Goal: Information Seeking & Learning: Learn about a topic

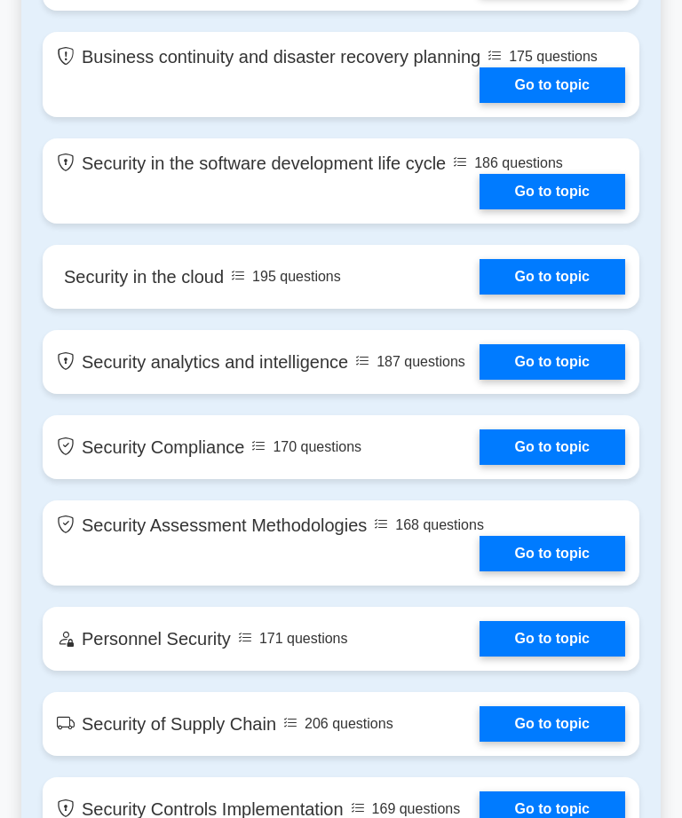
scroll to position [2809, 0]
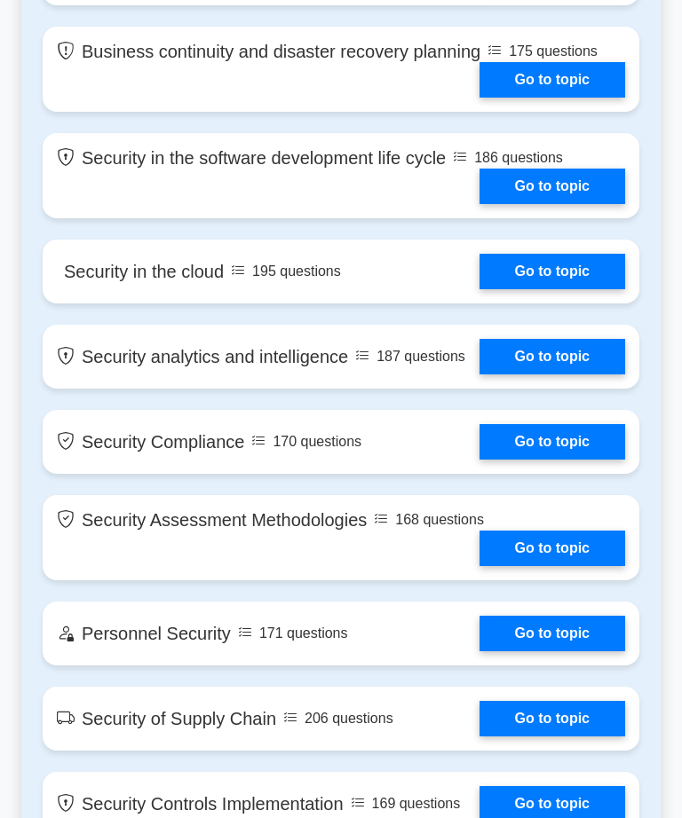
click at [520, 98] on link "Go to topic" at bounding box center [552, 79] width 146 height 35
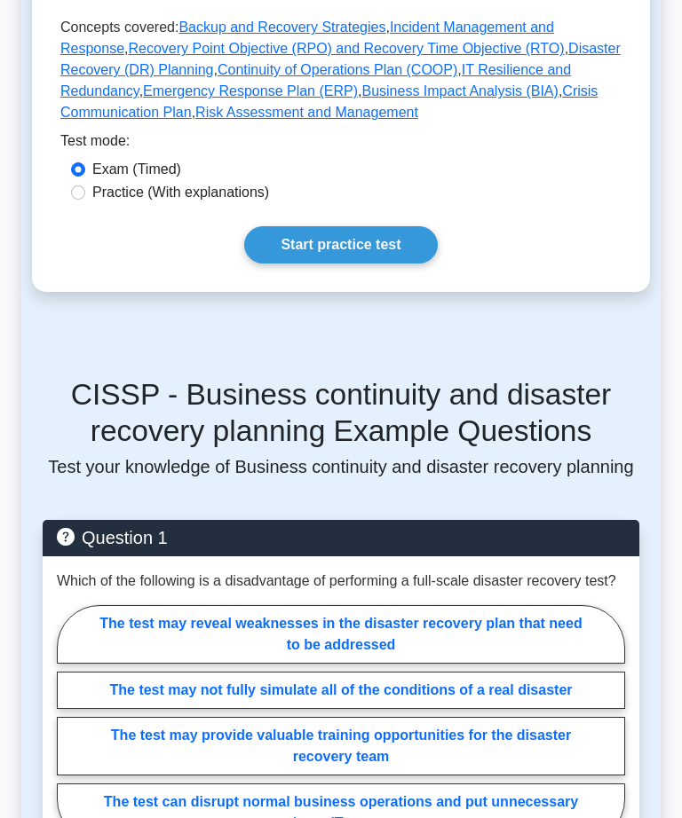
scroll to position [988, 0]
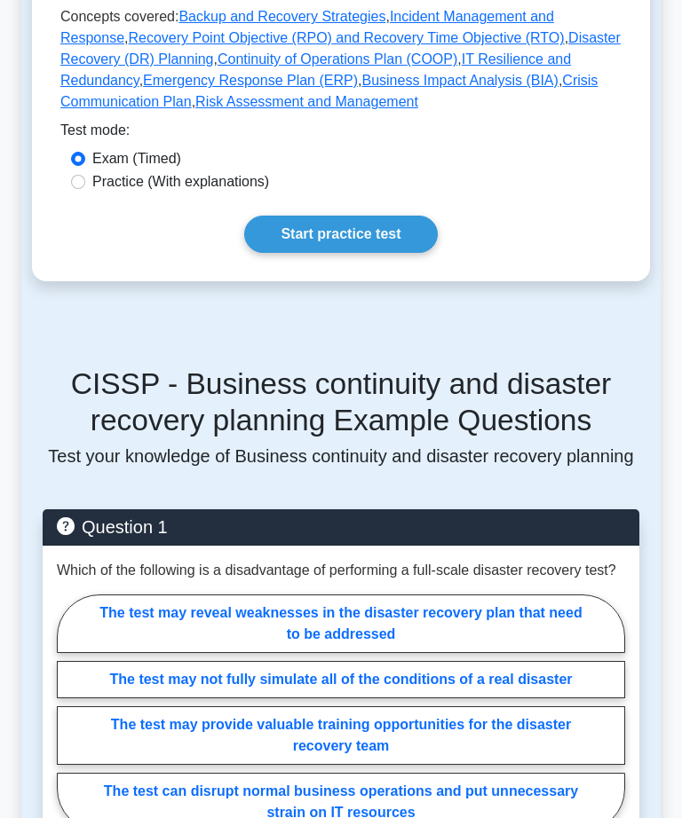
click at [273, 253] on link "Start practice test" at bounding box center [340, 234] width 193 height 37
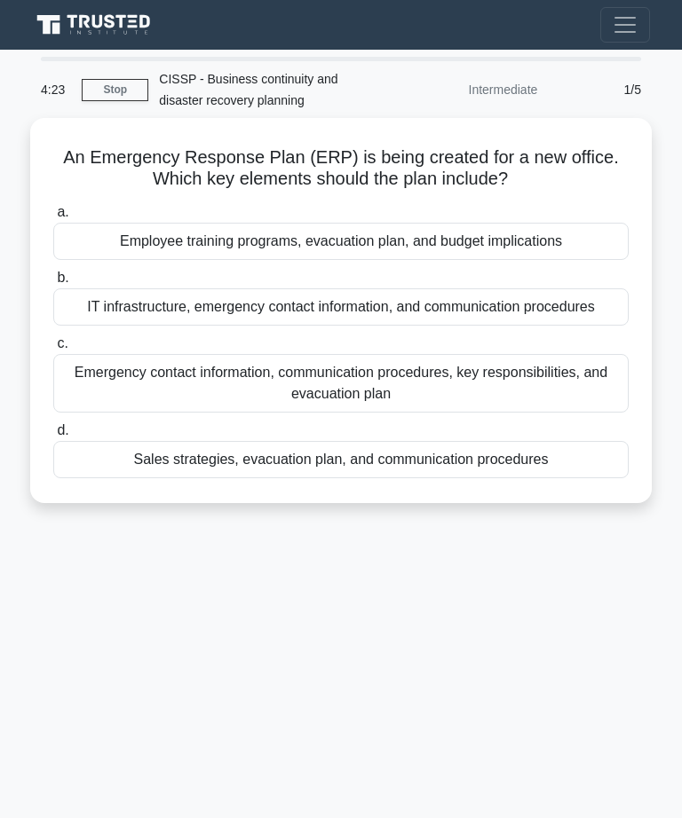
click at [113, 317] on div "IT infrastructure, emergency contact information, and communication procedures" at bounding box center [340, 306] width 575 height 37
click at [53, 284] on input "b. IT infrastructure, emergency contact information, and communication procedur…" at bounding box center [53, 278] width 0 height 12
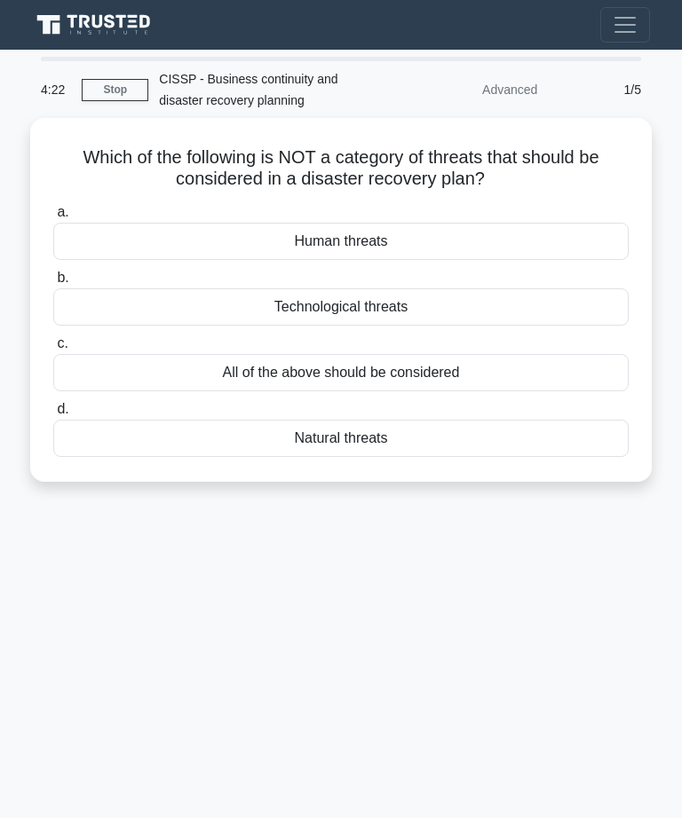
click at [74, 314] on div "Technological threats" at bounding box center [340, 306] width 575 height 37
click at [53, 284] on input "b. Technological threats" at bounding box center [53, 278] width 0 height 12
radio input "true"
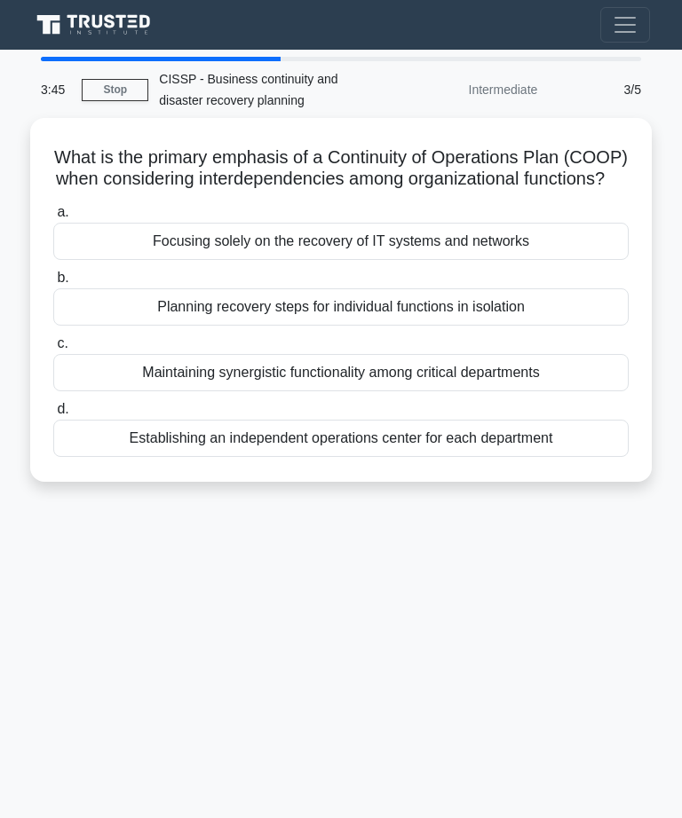
click at [90, 326] on div "Planning recovery steps for individual functions in isolation" at bounding box center [340, 306] width 575 height 37
click at [53, 284] on input "b. Planning recovery steps for individual functions in isolation" at bounding box center [53, 278] width 0 height 12
radio input "true"
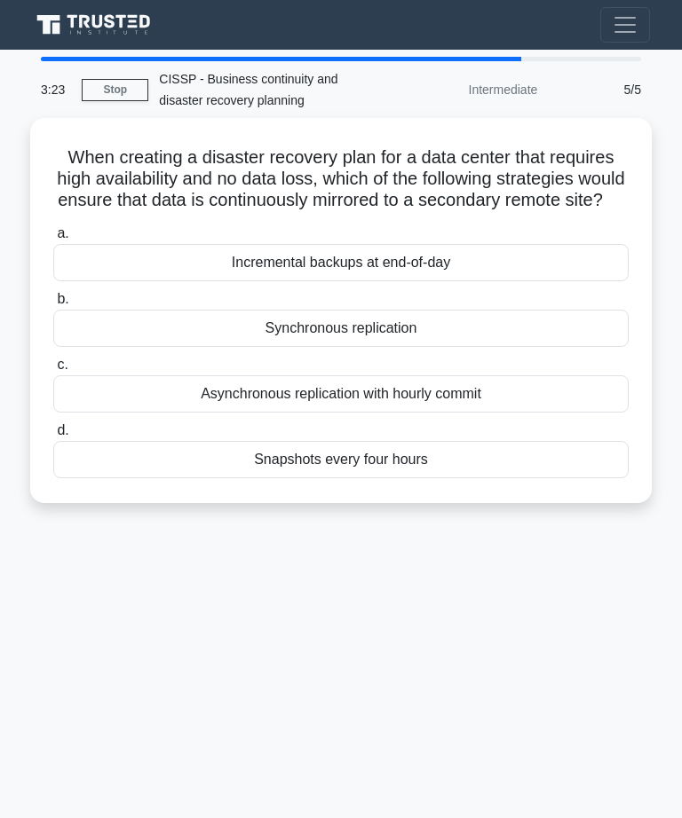
click at [46, 272] on div "a. Incremental backups at end-of-day" at bounding box center [341, 252] width 596 height 59
click at [54, 280] on div "Incremental backups at end-of-day" at bounding box center [340, 262] width 575 height 37
click at [53, 240] on input "a. Incremental backups at end-of-day" at bounding box center [53, 234] width 0 height 12
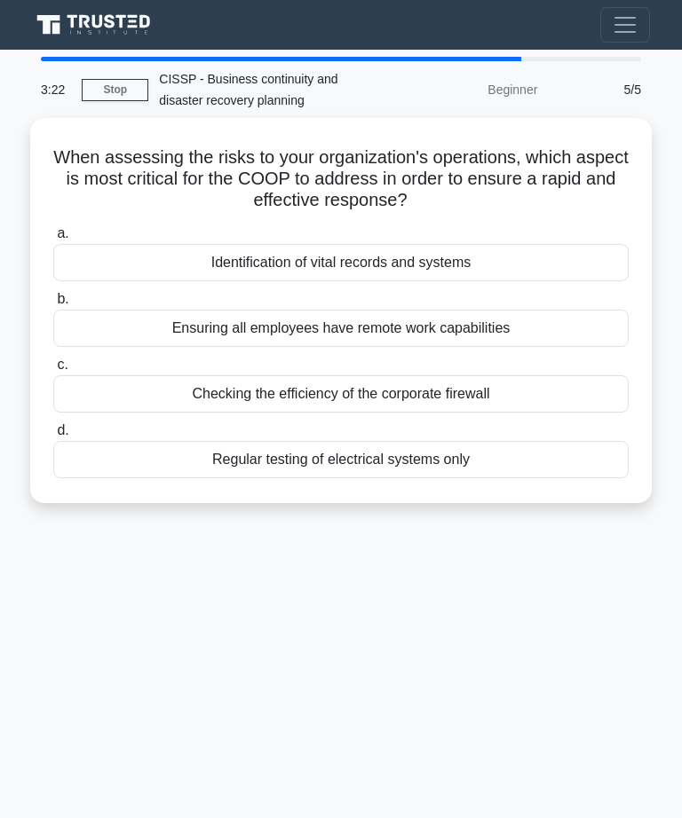
click at [113, 288] on label "b. Ensuring all employees have remote work capabilities" at bounding box center [340, 317] width 575 height 59
click at [53, 294] on input "b. Ensuring all employees have remote work capabilities" at bounding box center [53, 300] width 0 height 12
radio input "true"
